Goal: Task Accomplishment & Management: Manage account settings

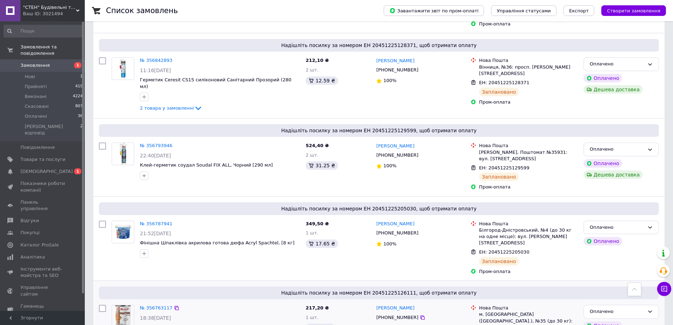
scroll to position [247, 0]
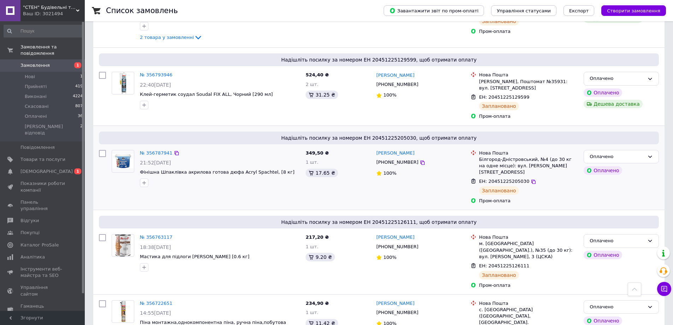
click at [213, 163] on div "№ 356787941 21:52, 11.08.2025 Фінішна Шпаклівка акрилова готова дюфа Acryl Spac…" at bounding box center [220, 168] width 166 height 43
click at [148, 150] on link "№ 356787941" at bounding box center [156, 152] width 33 height 5
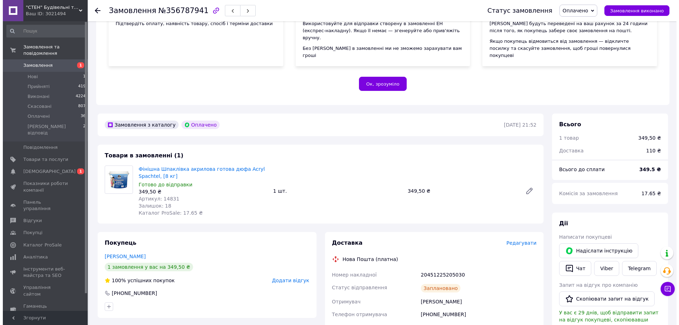
scroll to position [177, 0]
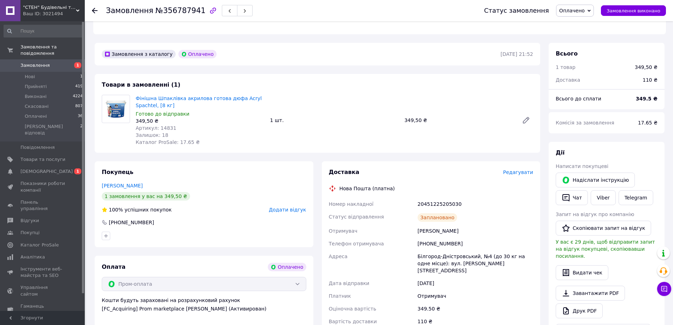
click at [515, 169] on span "Редагувати" at bounding box center [518, 172] width 30 height 6
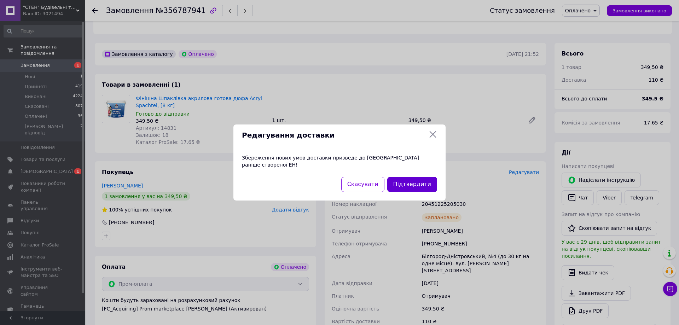
click at [411, 178] on button "Підтвердити" at bounding box center [412, 184] width 50 height 15
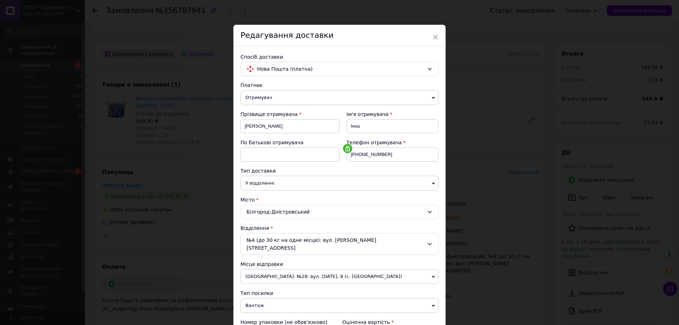
scroll to position [35, 0]
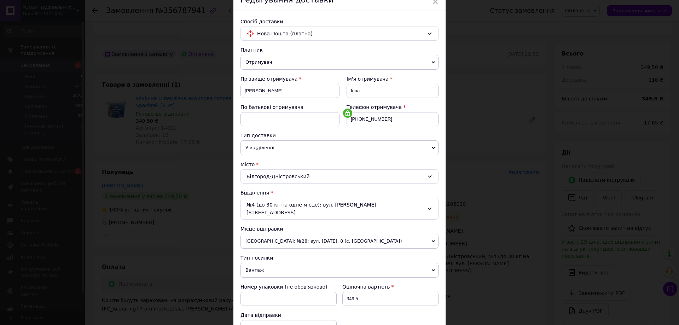
click at [264, 206] on div "№4 (до 30 кг на одне місце): вул. Ізмаїльська, 111в" at bounding box center [339, 209] width 198 height 22
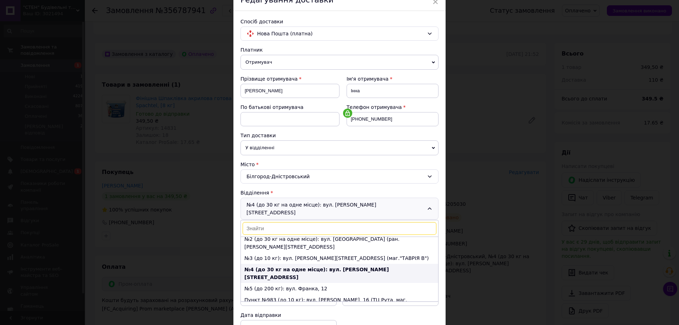
scroll to position [0, 0]
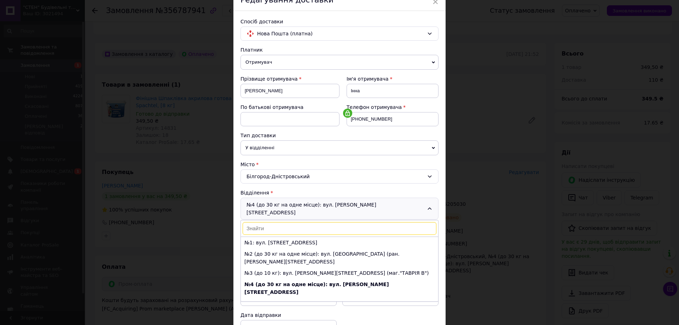
click at [289, 237] on li "№1: вул. [STREET_ADDRESS]" at bounding box center [339, 242] width 197 height 11
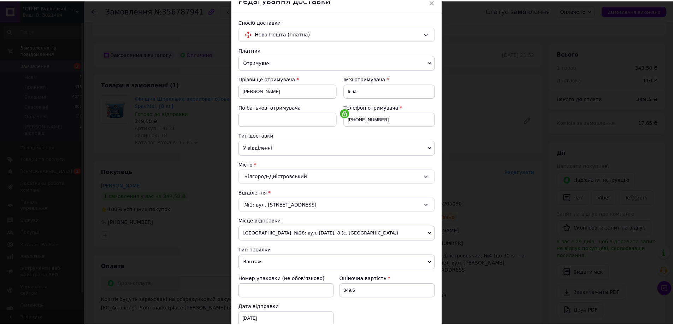
scroll to position [141, 0]
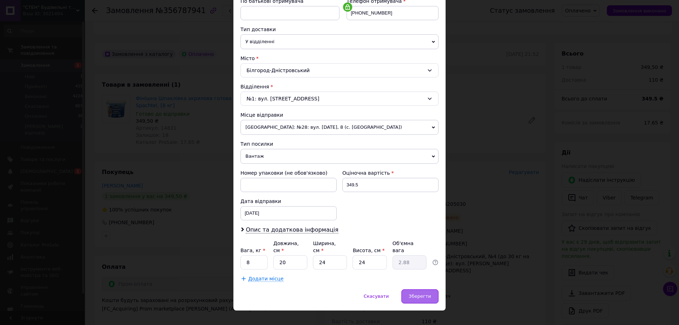
click at [427, 293] on span "Зберегти" at bounding box center [420, 295] width 22 height 5
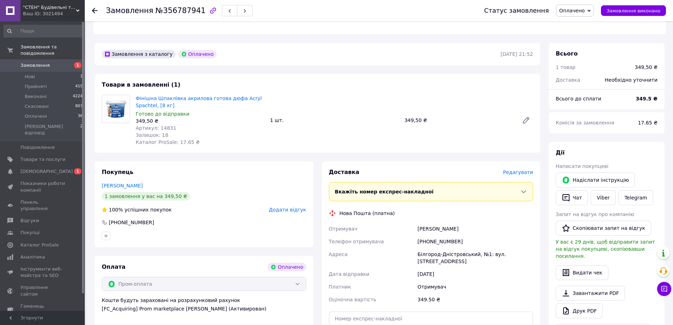
scroll to position [247, 0]
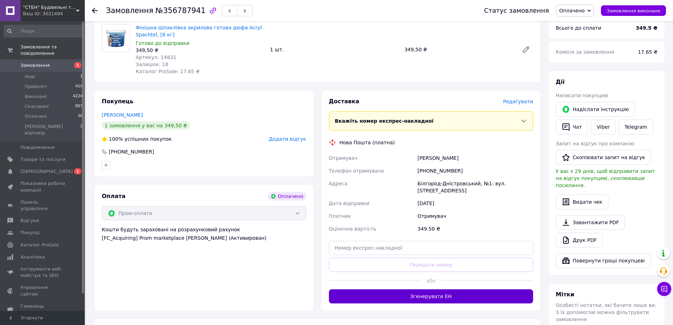
click at [456, 289] on button "Згенерувати ЕН" at bounding box center [431, 296] width 205 height 14
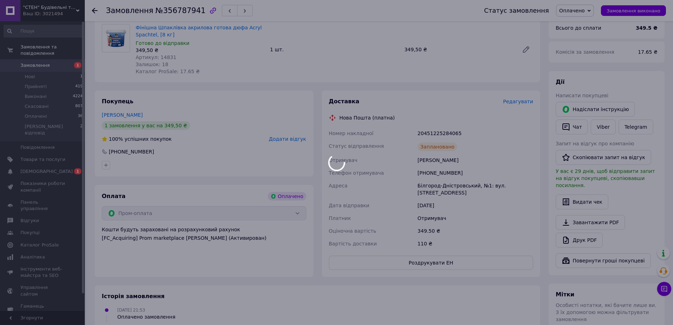
scroll to position [34, 0]
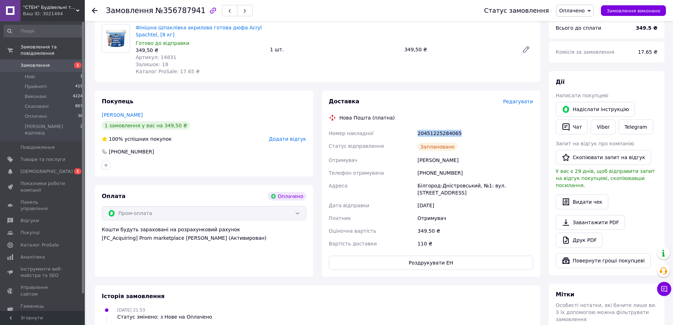
drag, startPoint x: 460, startPoint y: 129, endPoint x: 377, endPoint y: 119, distance: 83.3
click at [377, 119] on div "Доставка Редагувати Нова Пошта (платна) Номер накладної 20451225284065 Статус в…" at bounding box center [431, 184] width 205 height 172
copy div "Номер накладної 20451225284065"
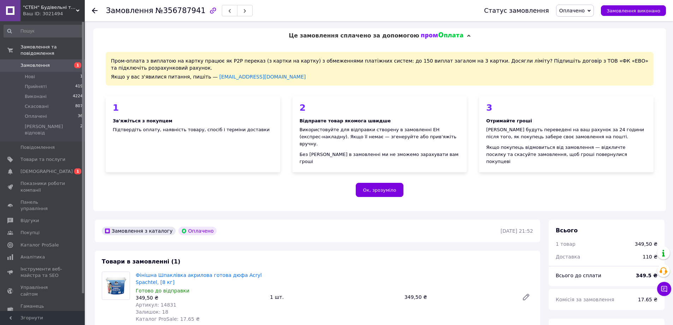
scroll to position [34, 0]
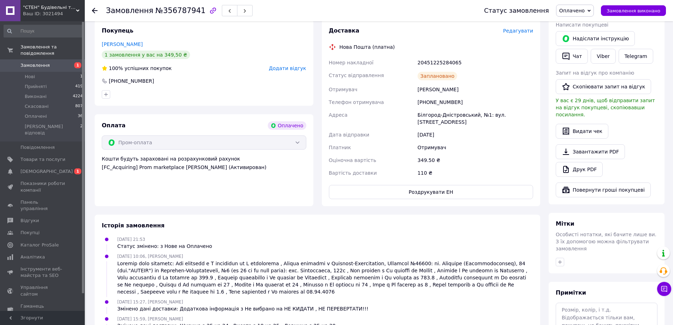
scroll to position [449, 0]
